Goal: Obtain resource: Download file/media

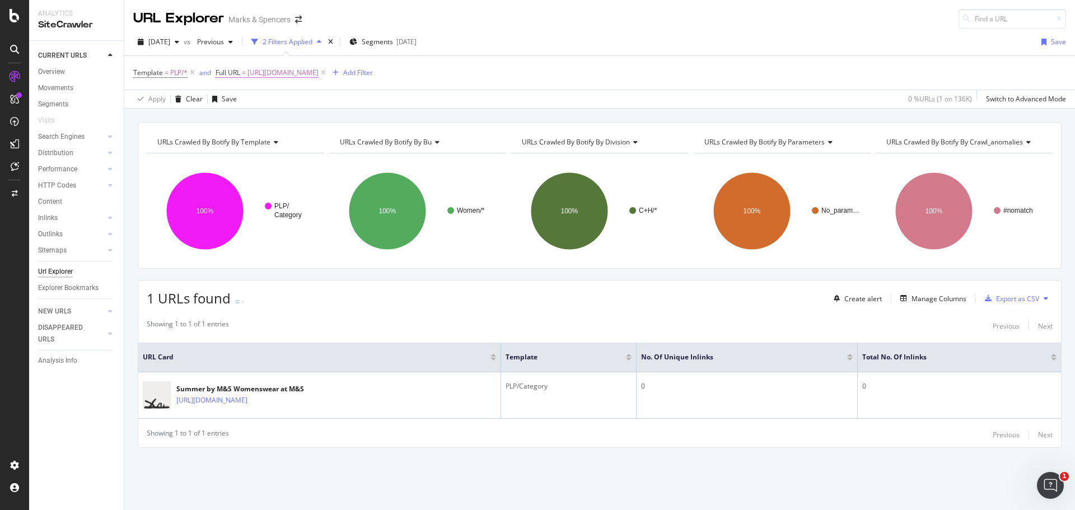
click at [297, 68] on span "[URL][DOMAIN_NAME]" at bounding box center [282, 73] width 71 height 16
click at [242, 101] on span "Equal to" at bounding box center [238, 99] width 25 height 10
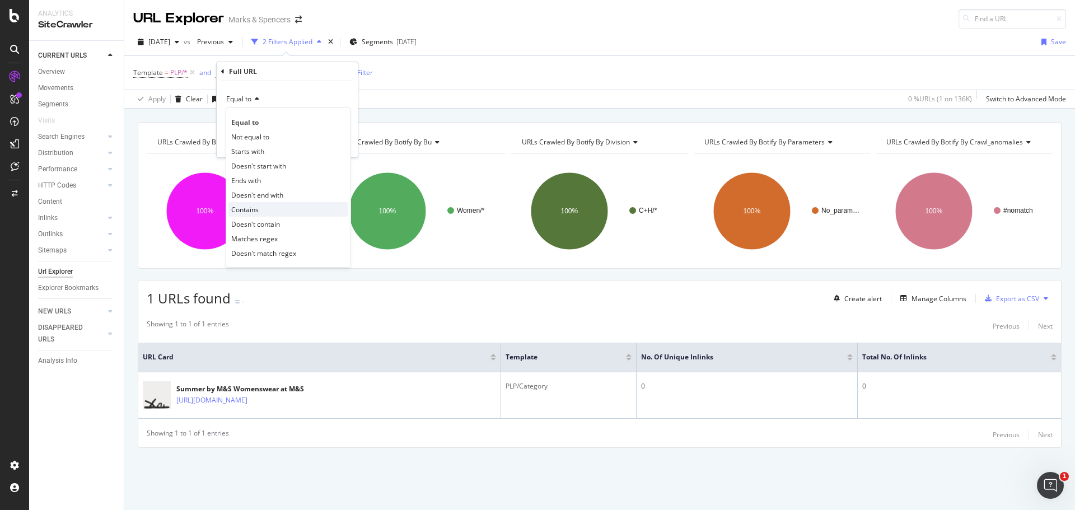
click at [266, 210] on div "Contains" at bounding box center [288, 209] width 120 height 15
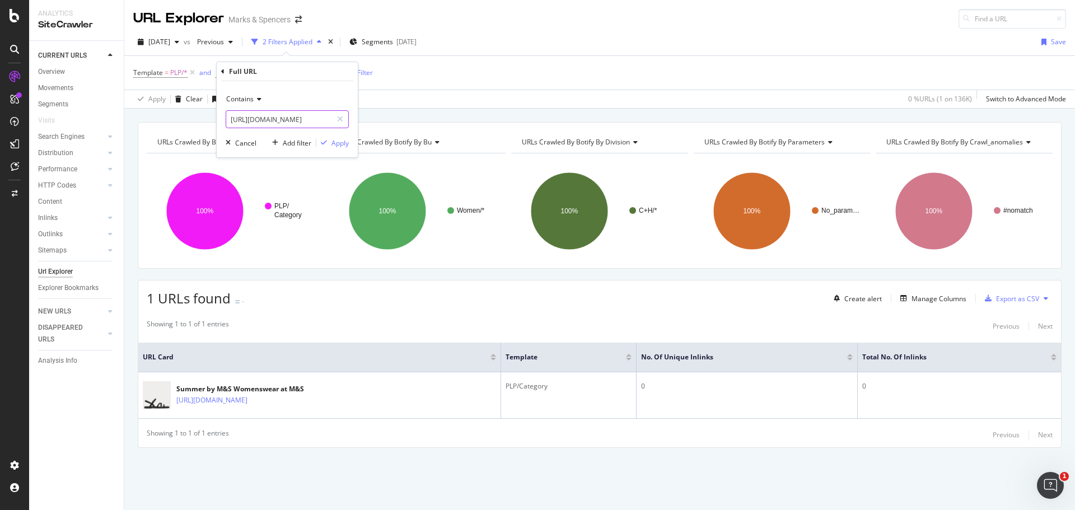
click at [269, 117] on input "[URL][DOMAIN_NAME]" at bounding box center [279, 119] width 106 height 18
paste input "/fs5/fleece-jackets"
type input "/fs5/fleece-jackets"
click at [348, 143] on div "Apply" at bounding box center [339, 143] width 17 height 10
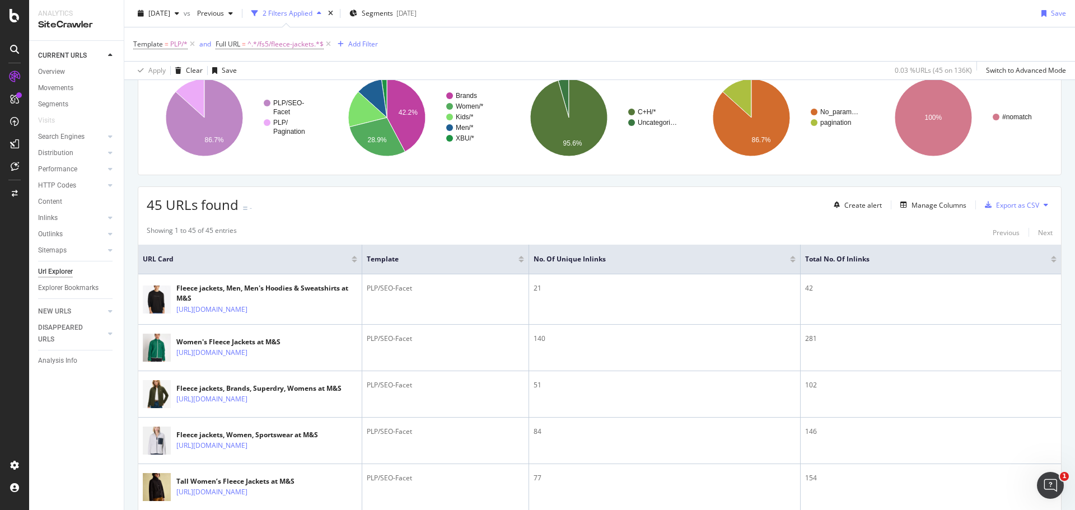
scroll to position [93, 0]
click at [930, 202] on div "Manage Columns" at bounding box center [938, 206] width 55 height 10
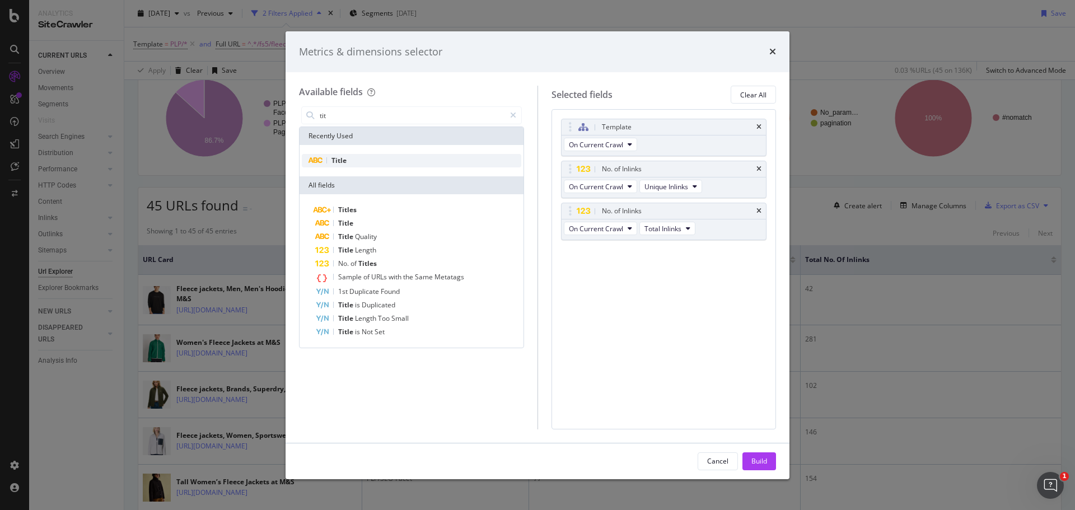
click at [374, 154] on div "Title" at bounding box center [411, 160] width 219 height 13
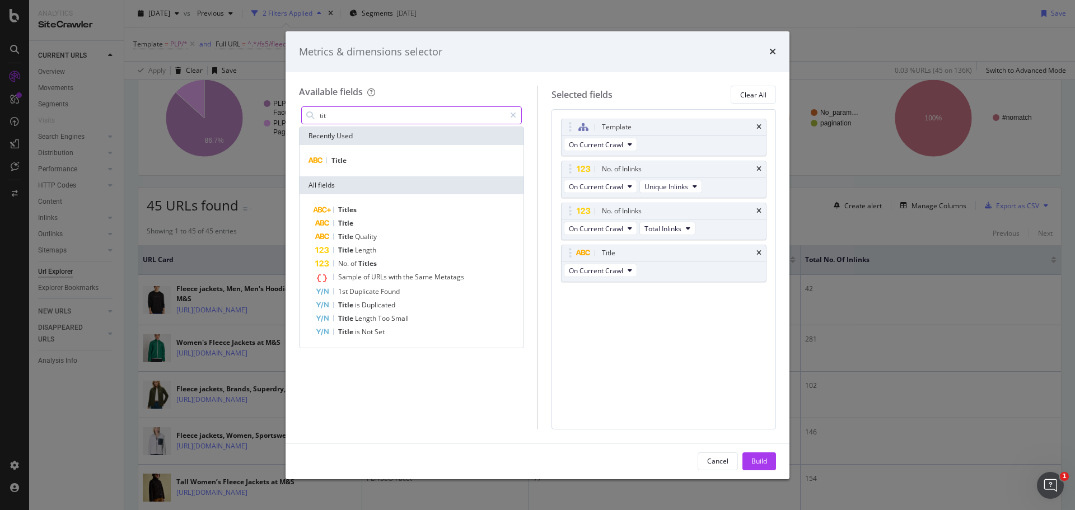
click at [373, 110] on input "tit" at bounding box center [411, 115] width 186 height 17
type input "h1"
click at [351, 157] on span "H1" at bounding box center [350, 161] width 9 height 10
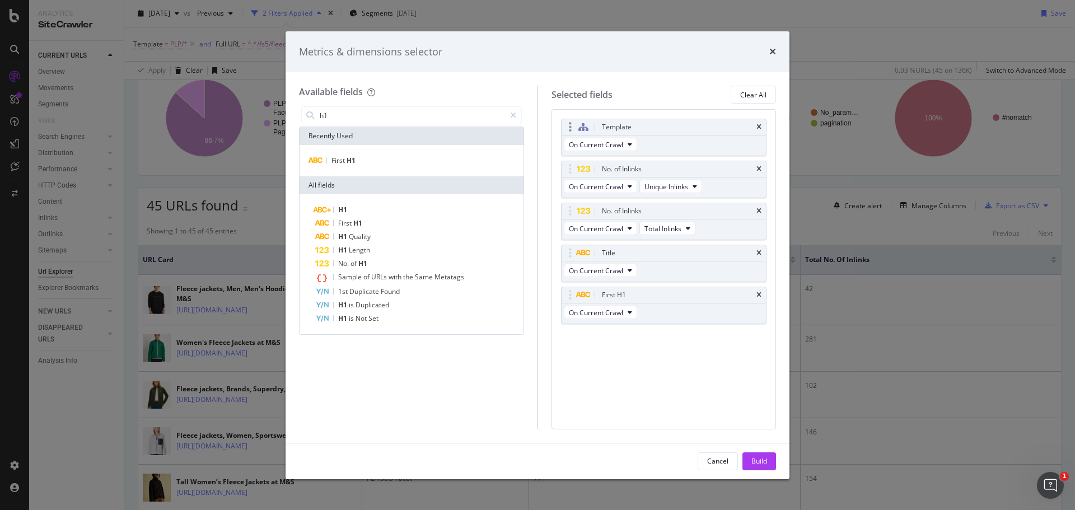
click at [761, 128] on div "Template" at bounding box center [663, 127] width 205 height 16
click at [757, 126] on icon "times" at bounding box center [758, 127] width 5 height 7
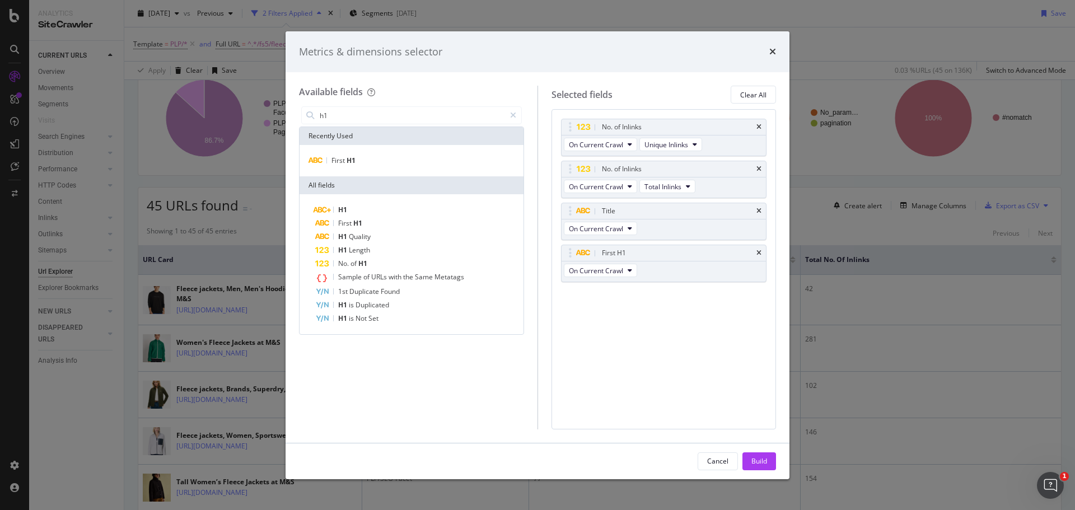
click at [757, 126] on icon "times" at bounding box center [758, 127] width 5 height 7
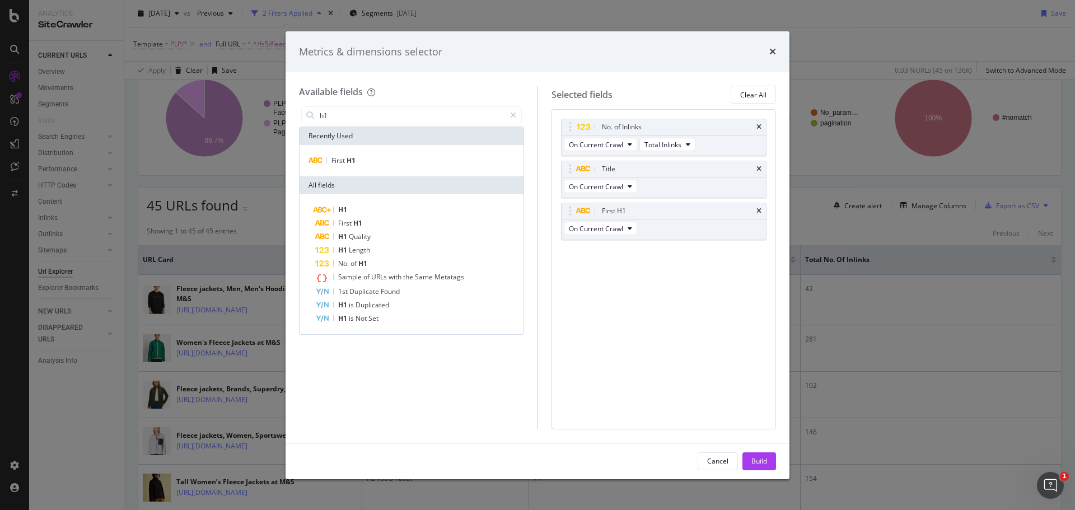
click at [757, 126] on icon "times" at bounding box center [758, 127] width 5 height 7
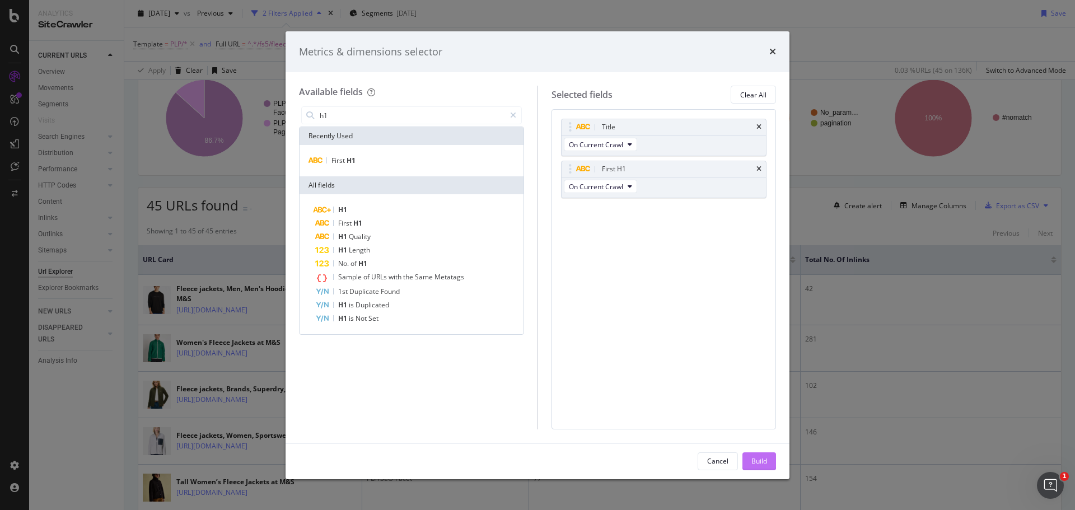
click at [761, 462] on div "Build" at bounding box center [759, 461] width 16 height 10
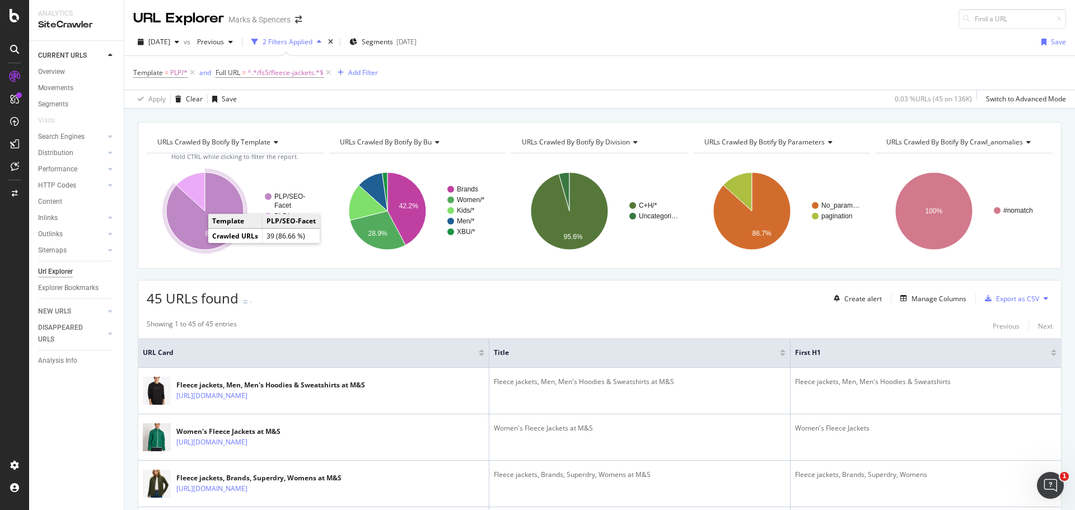
click at [186, 223] on icon "A chart." at bounding box center [204, 210] width 77 height 77
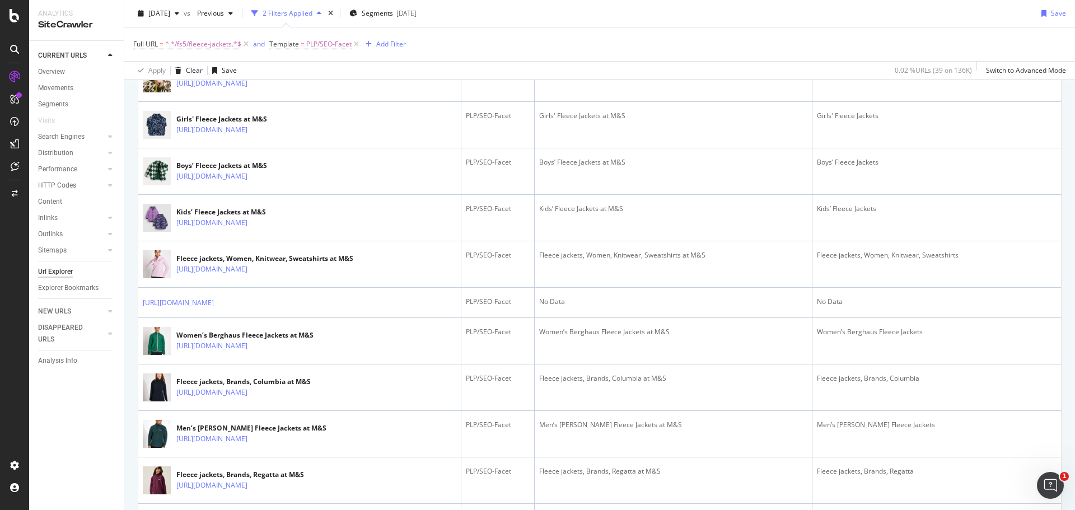
scroll to position [1056, 0]
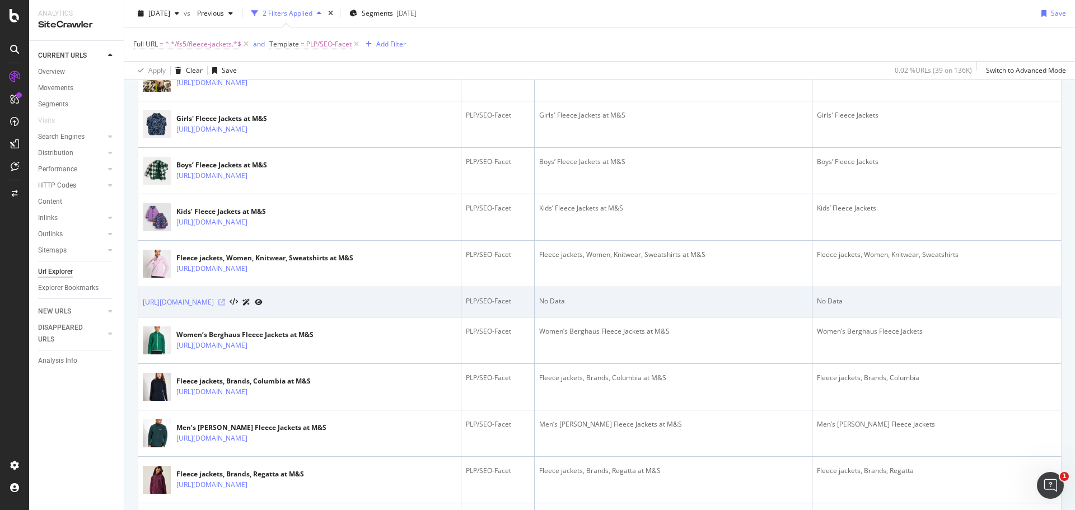
click at [225, 306] on icon at bounding box center [221, 302] width 7 height 7
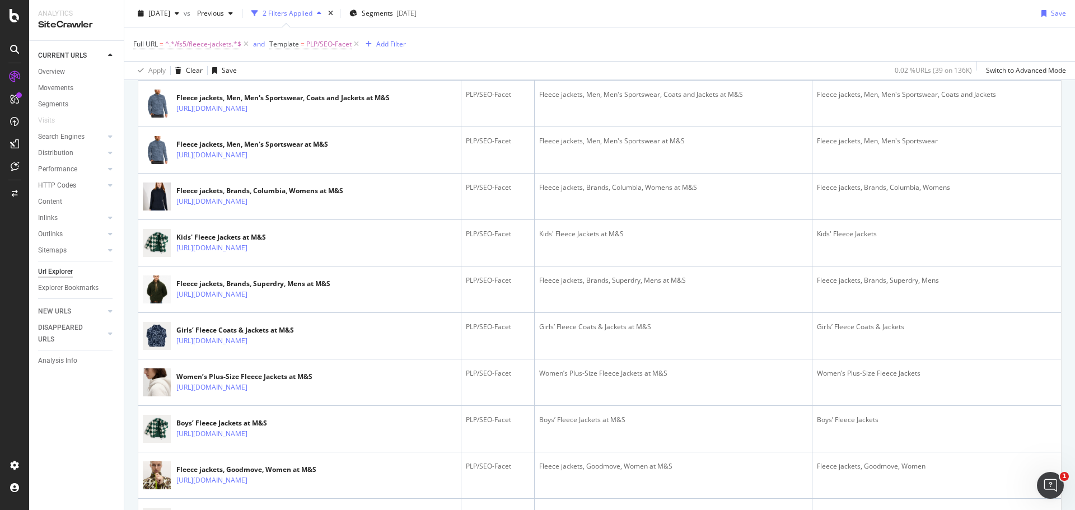
scroll to position [0, 0]
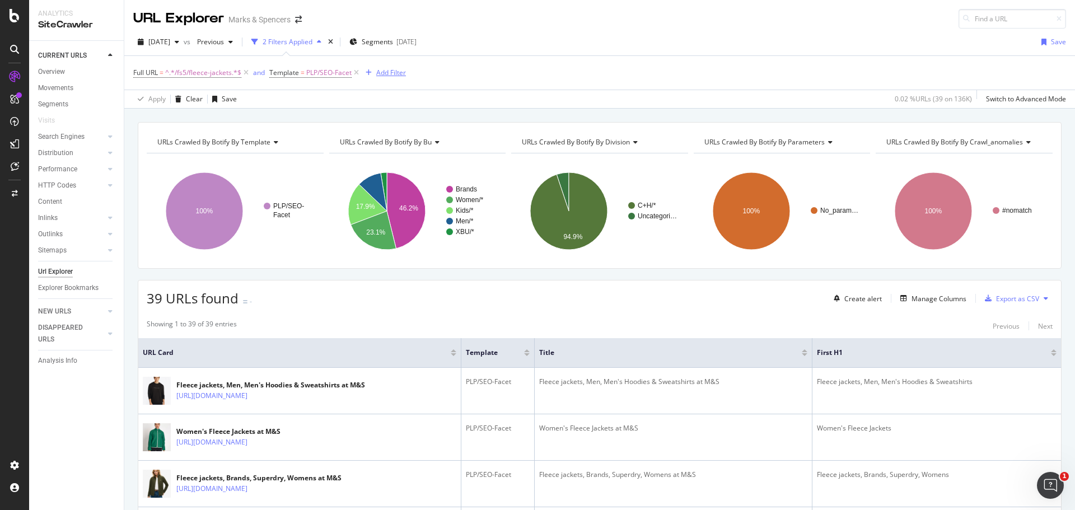
click at [389, 73] on div "Add Filter" at bounding box center [391, 73] width 30 height 10
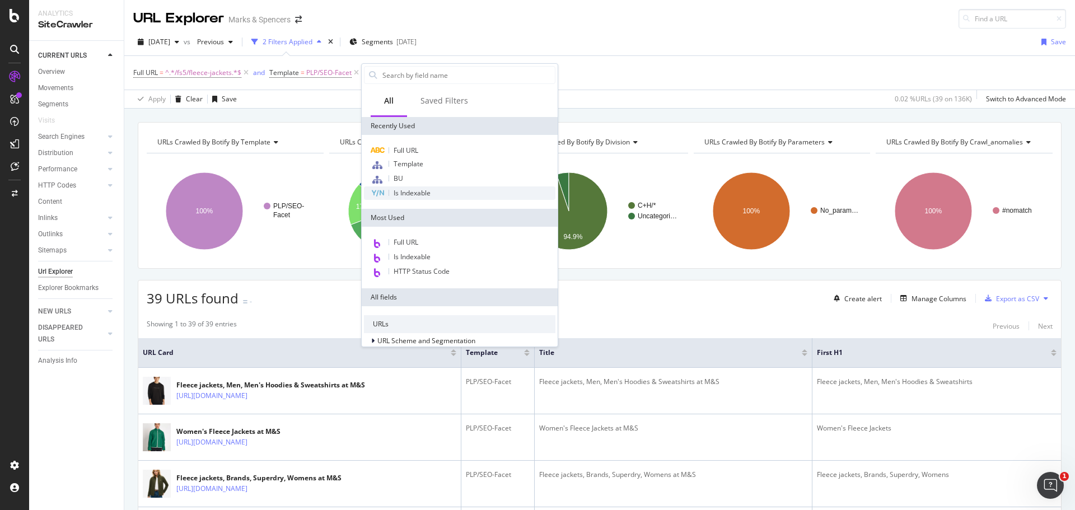
click at [402, 193] on span "Is Indexable" at bounding box center [411, 193] width 37 height 10
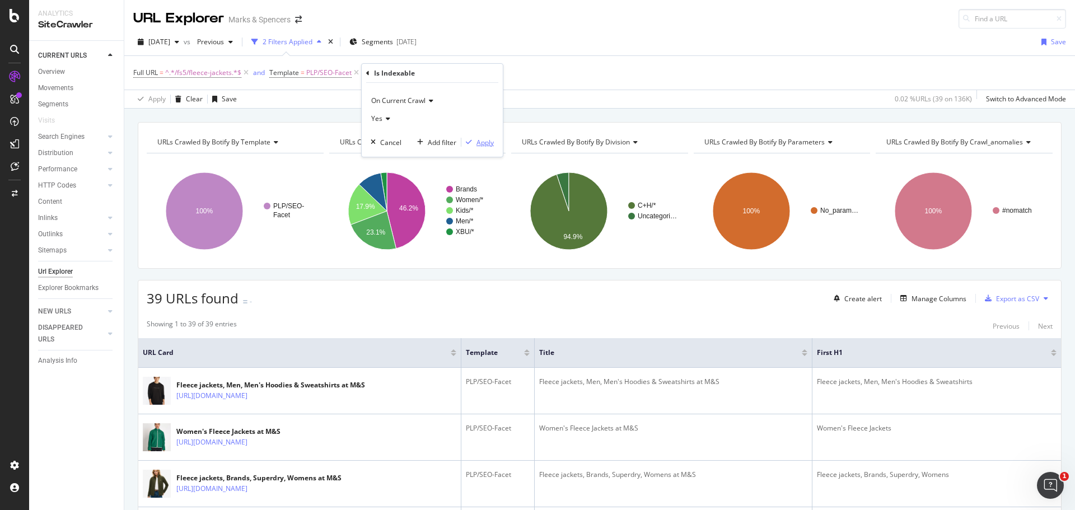
click at [486, 143] on div "Apply" at bounding box center [484, 143] width 17 height 10
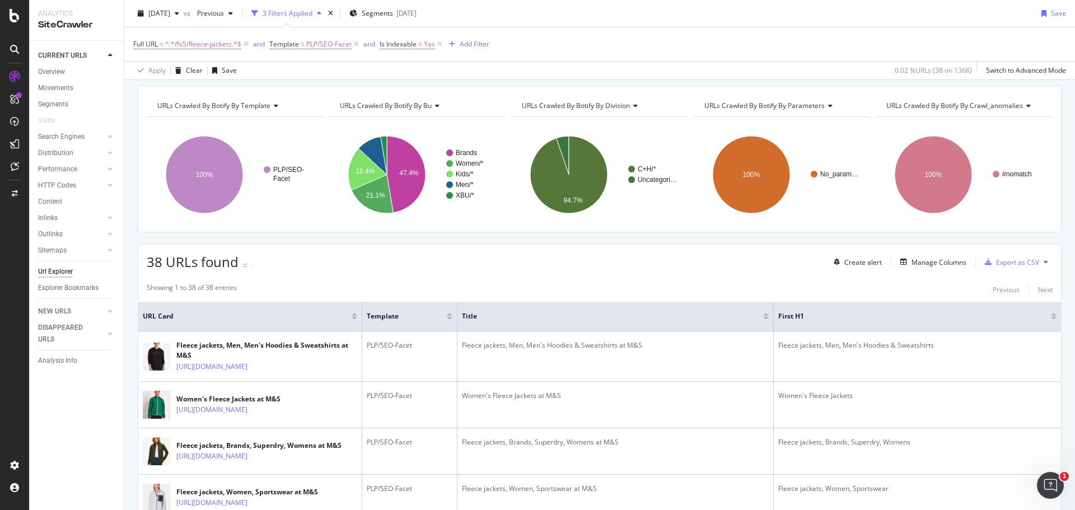
scroll to position [13, 0]
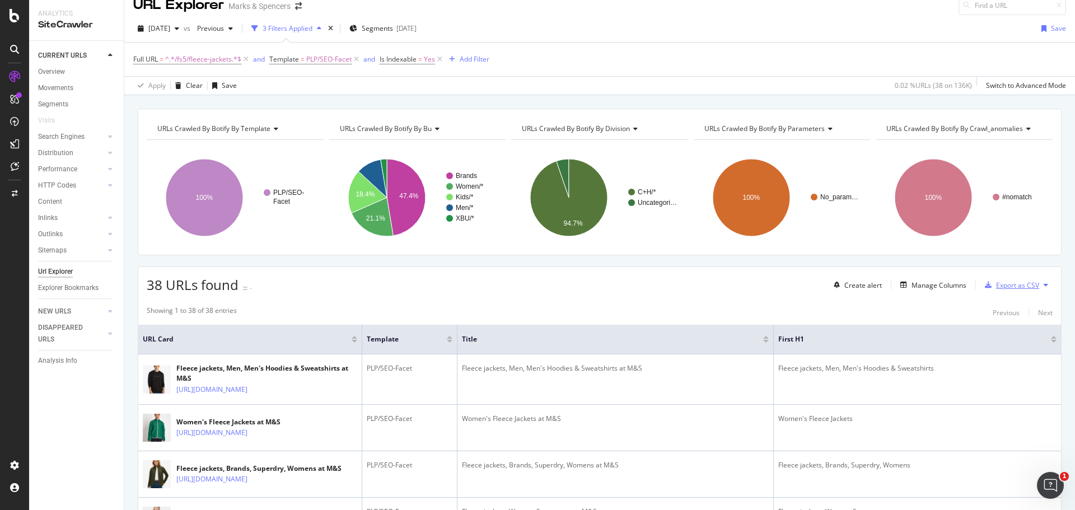
click at [1002, 286] on div "Export as CSV" at bounding box center [1017, 285] width 43 height 10
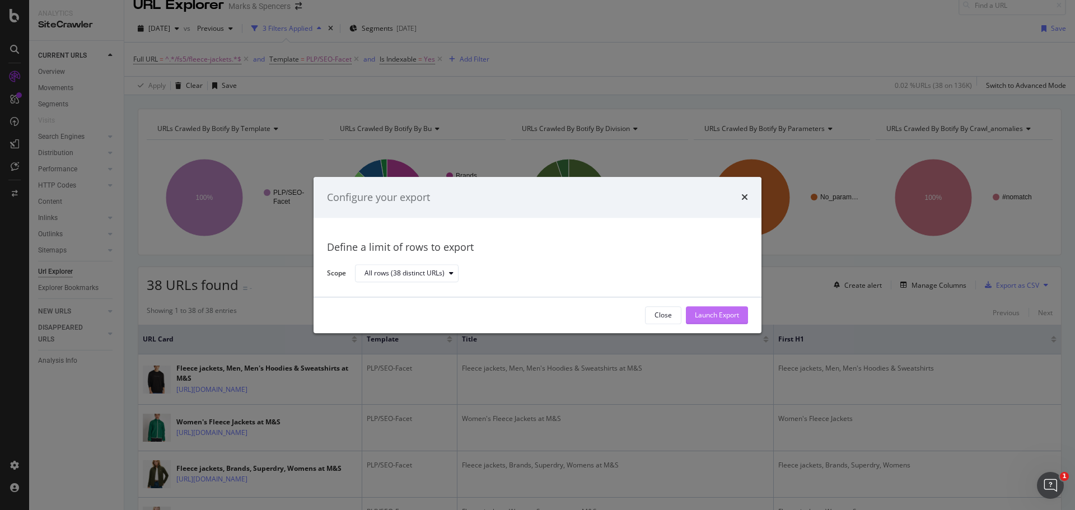
click at [718, 309] on div "Launch Export" at bounding box center [717, 315] width 44 height 17
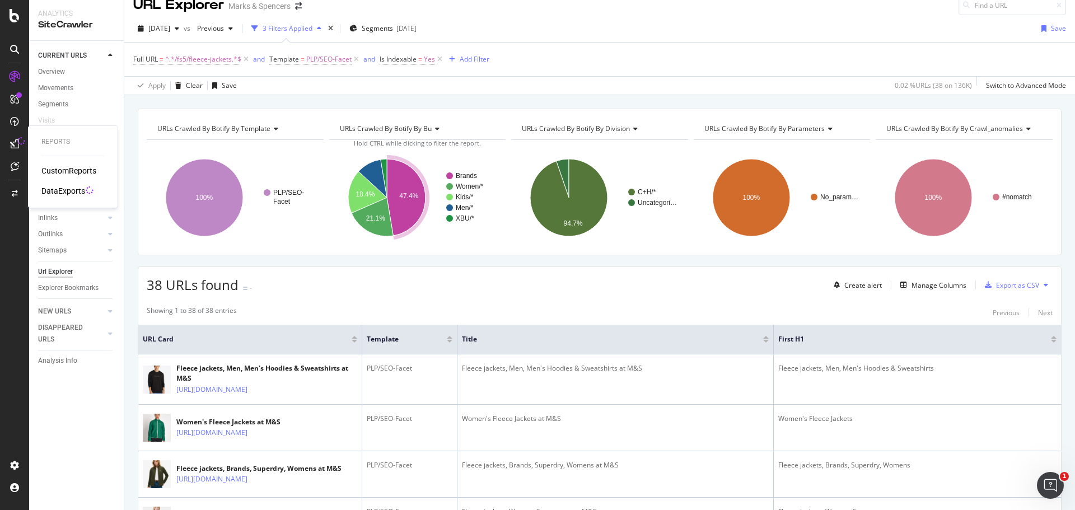
click at [57, 191] on div "DataExports" at bounding box center [63, 190] width 44 height 11
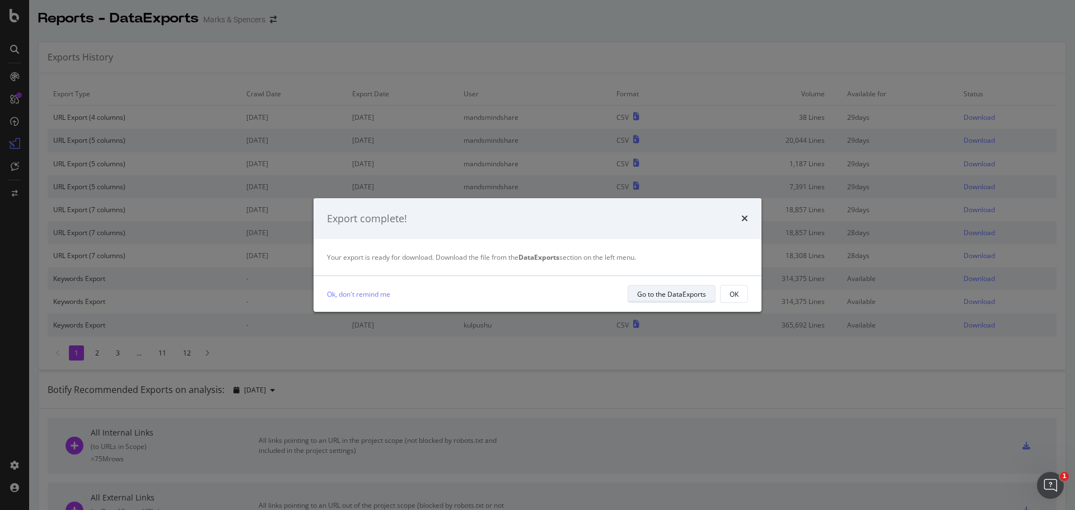
click at [678, 289] on div "Go to the DataExports" at bounding box center [671, 294] width 69 height 10
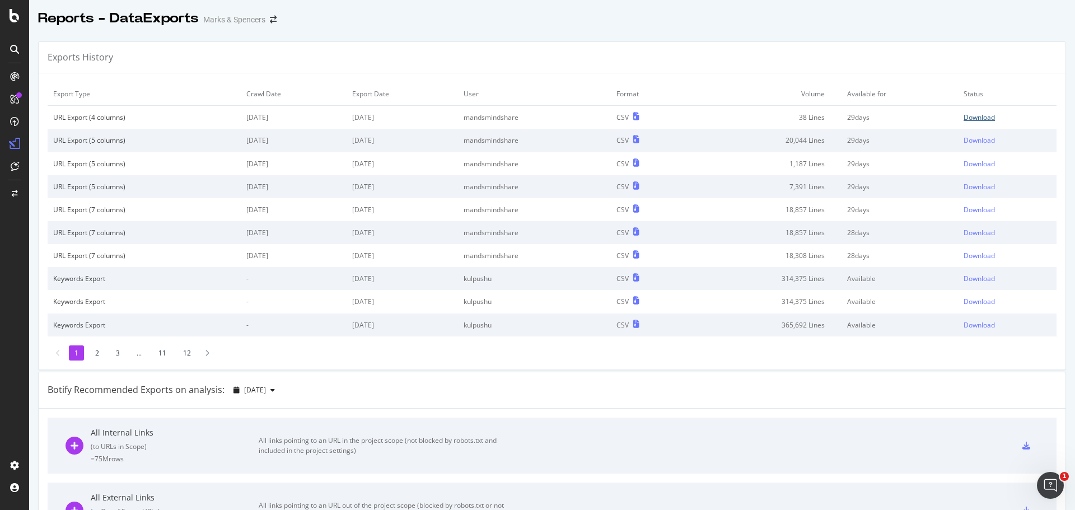
click at [974, 116] on div "Download" at bounding box center [978, 117] width 31 height 10
